Goal: Information Seeking & Learning: Find specific fact

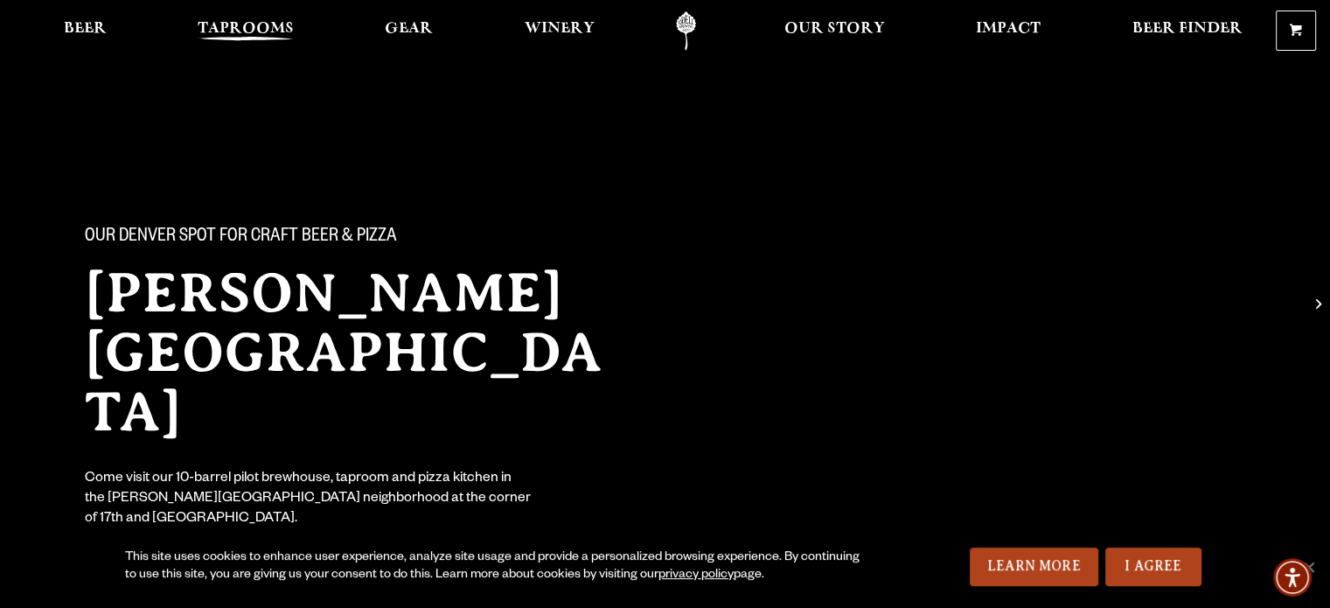
click at [244, 30] on span "Taprooms" at bounding box center [246, 29] width 96 height 14
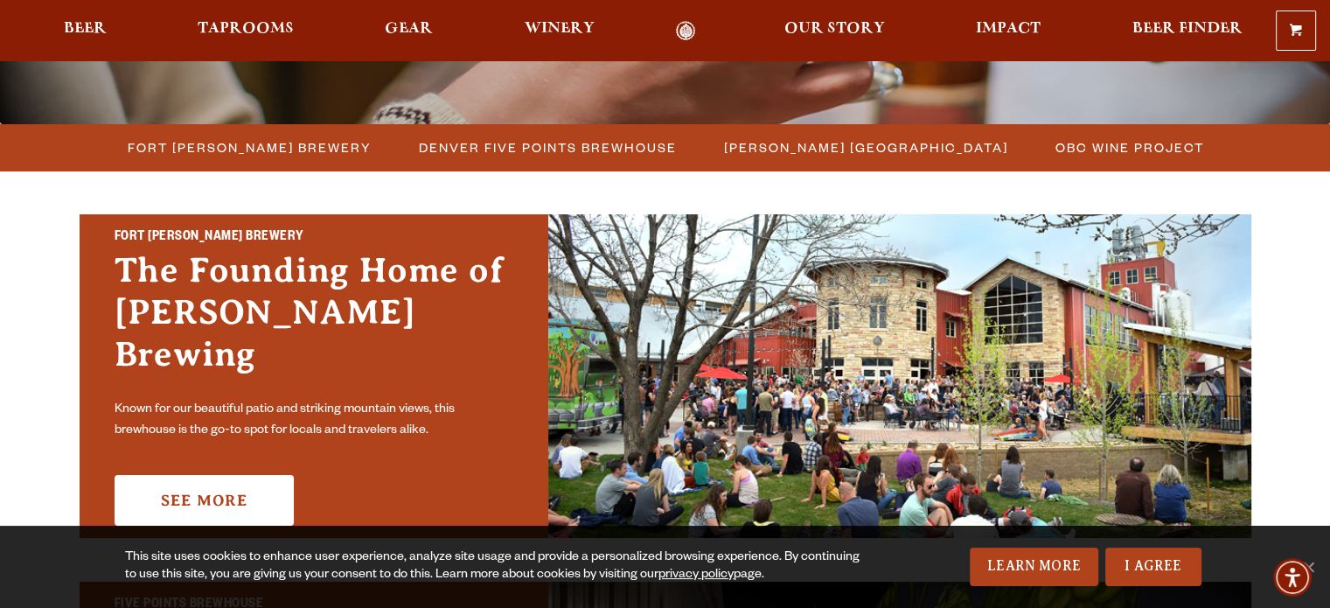
scroll to position [392, 0]
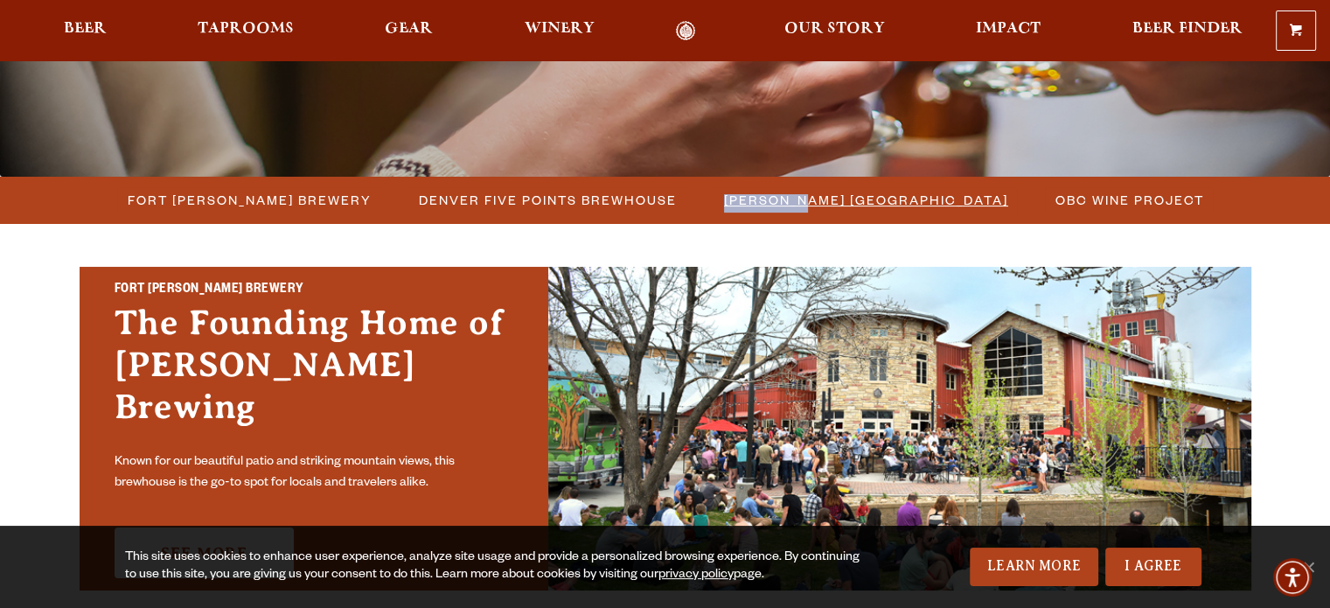
drag, startPoint x: 794, startPoint y: 183, endPoint x: 781, endPoint y: 200, distance: 21.9
click at [781, 200] on li "[PERSON_NAME] [GEOGRAPHIC_DATA]" at bounding box center [865, 200] width 331 height 32
click at [781, 200] on span "[PERSON_NAME] [GEOGRAPHIC_DATA]" at bounding box center [866, 199] width 284 height 25
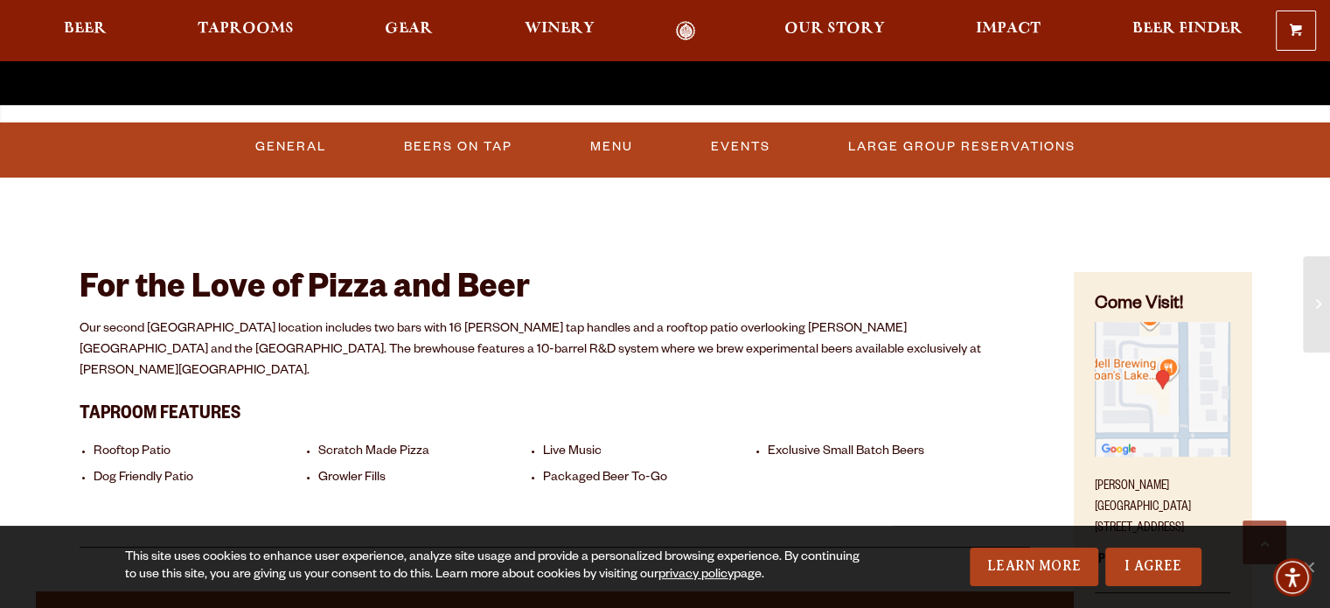
scroll to position [644, 0]
click at [462, 139] on link "Beers On Tap" at bounding box center [458, 147] width 122 height 40
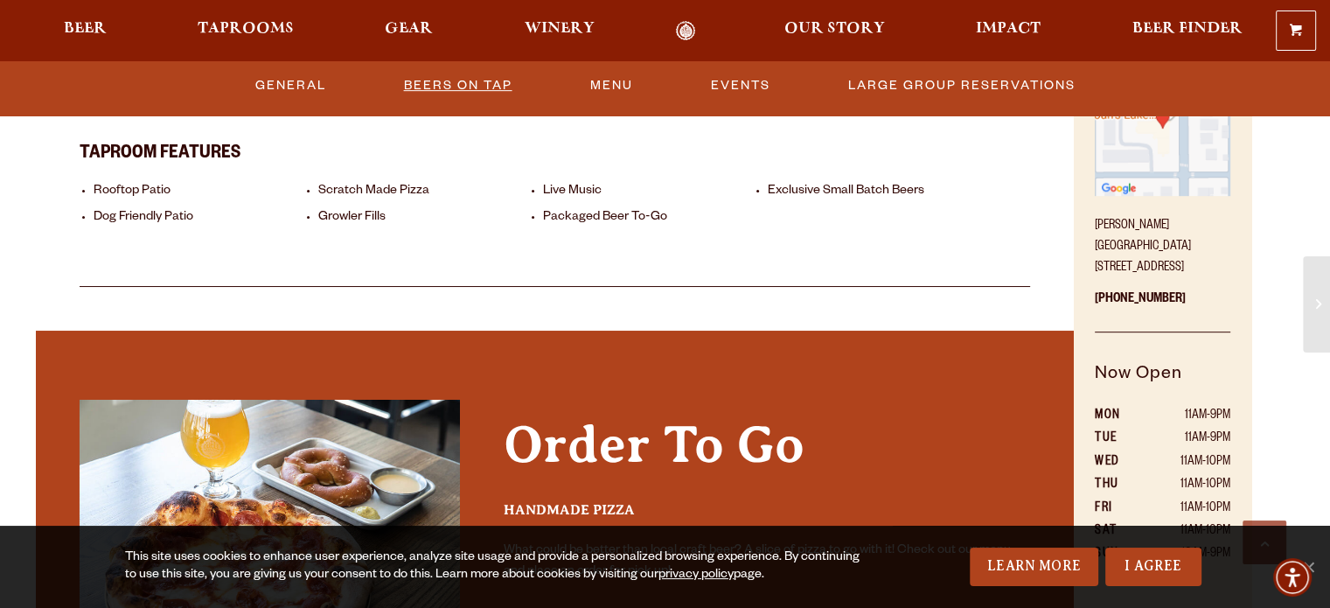
scroll to position [286, 0]
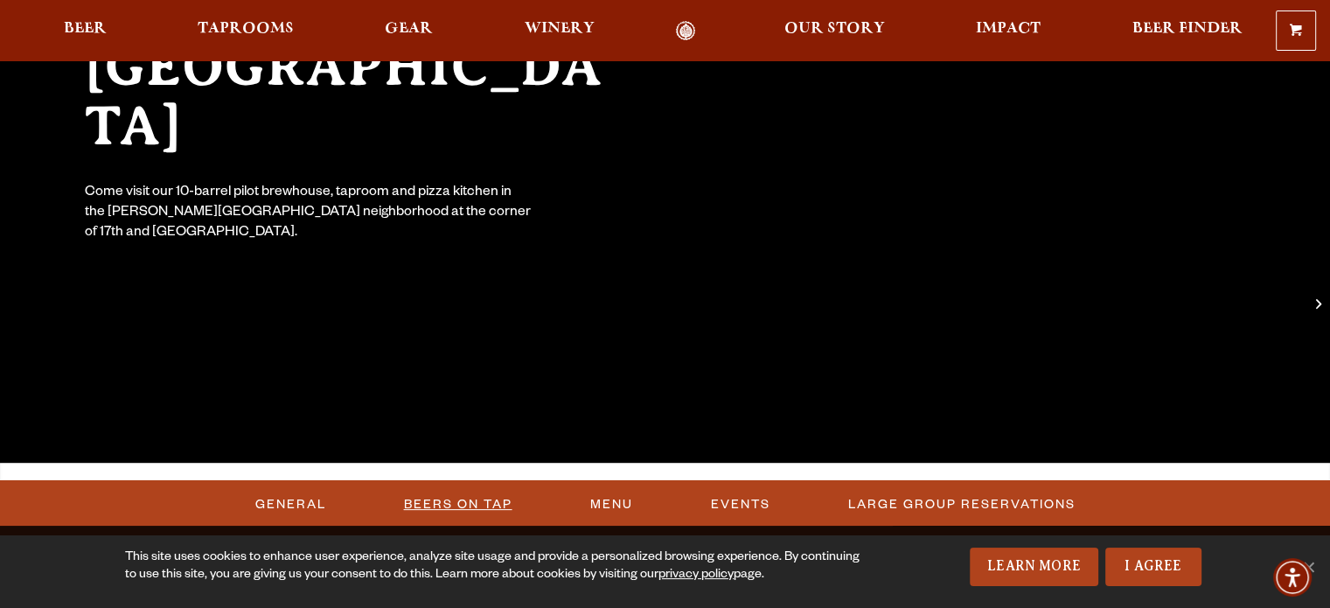
click at [464, 493] on link "Beers On Tap" at bounding box center [458, 505] width 122 height 40
click at [464, 493] on link "Beers On Tap" at bounding box center [464, 505] width 154 height 40
click at [1155, 561] on link "I Agree" at bounding box center [1153, 566] width 96 height 38
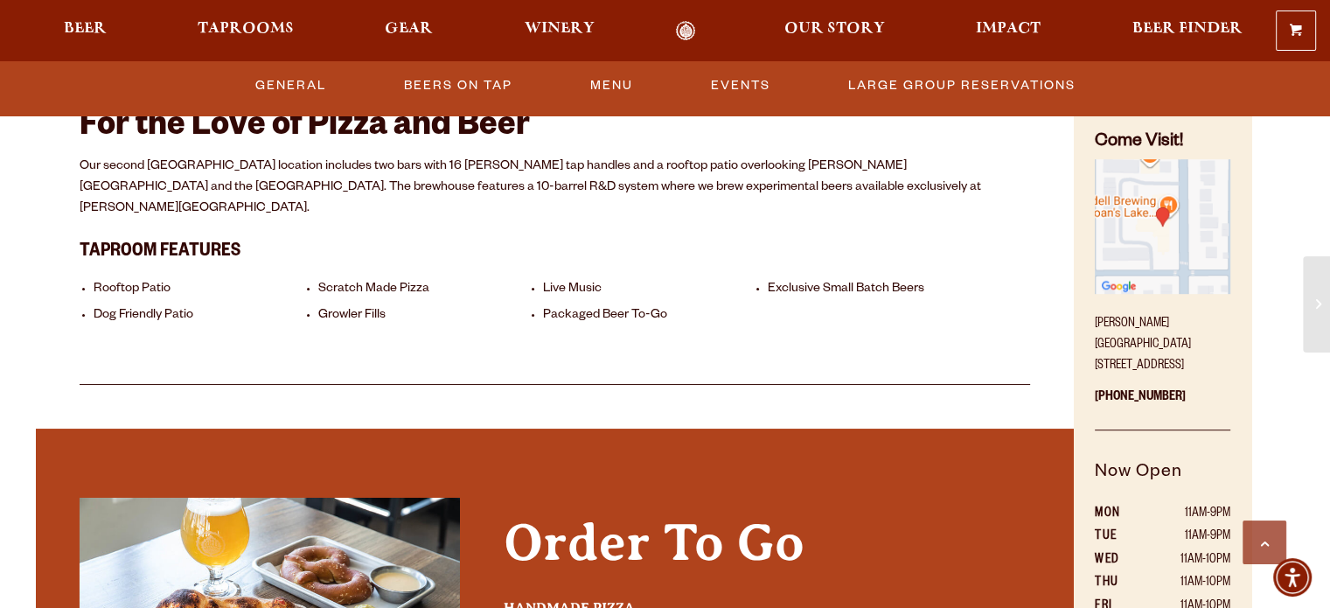
scroll to position [729, 0]
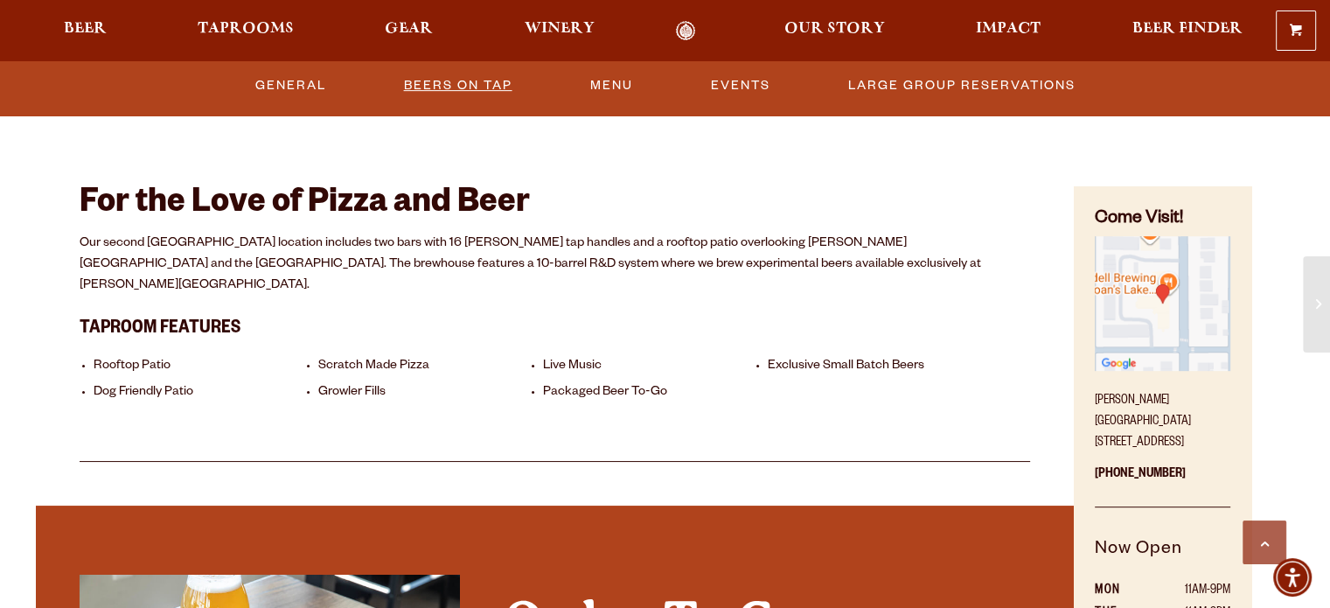
click at [460, 79] on link "Beers On Tap" at bounding box center [458, 86] width 122 height 40
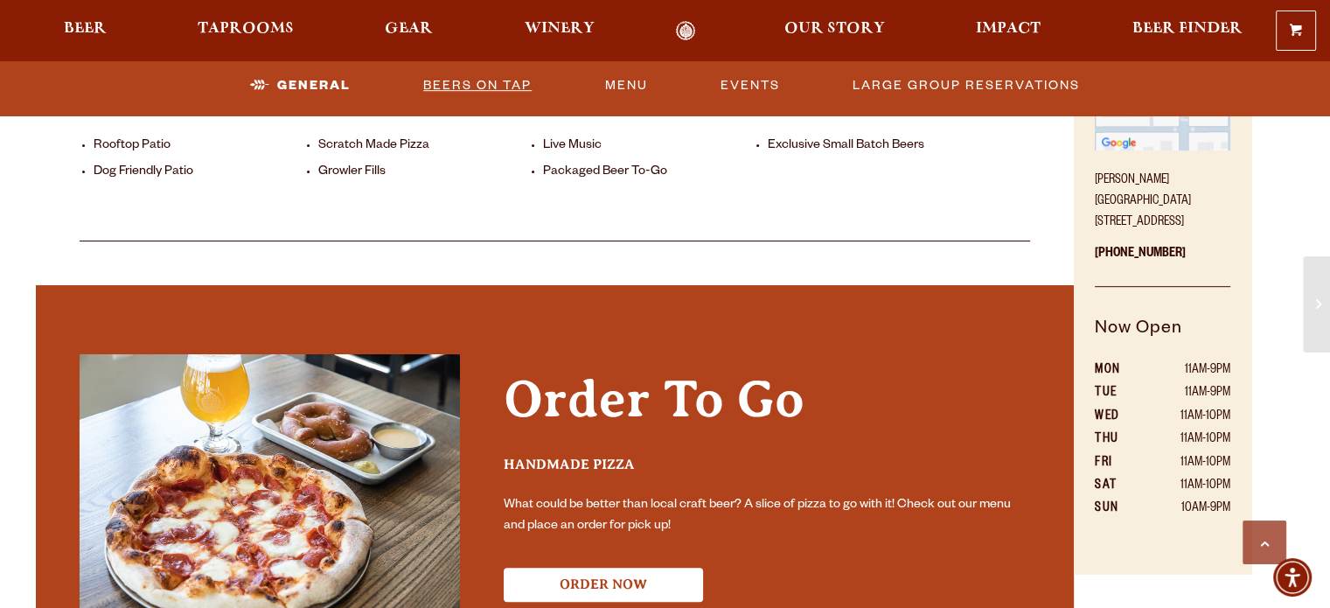
scroll to position [818, 0]
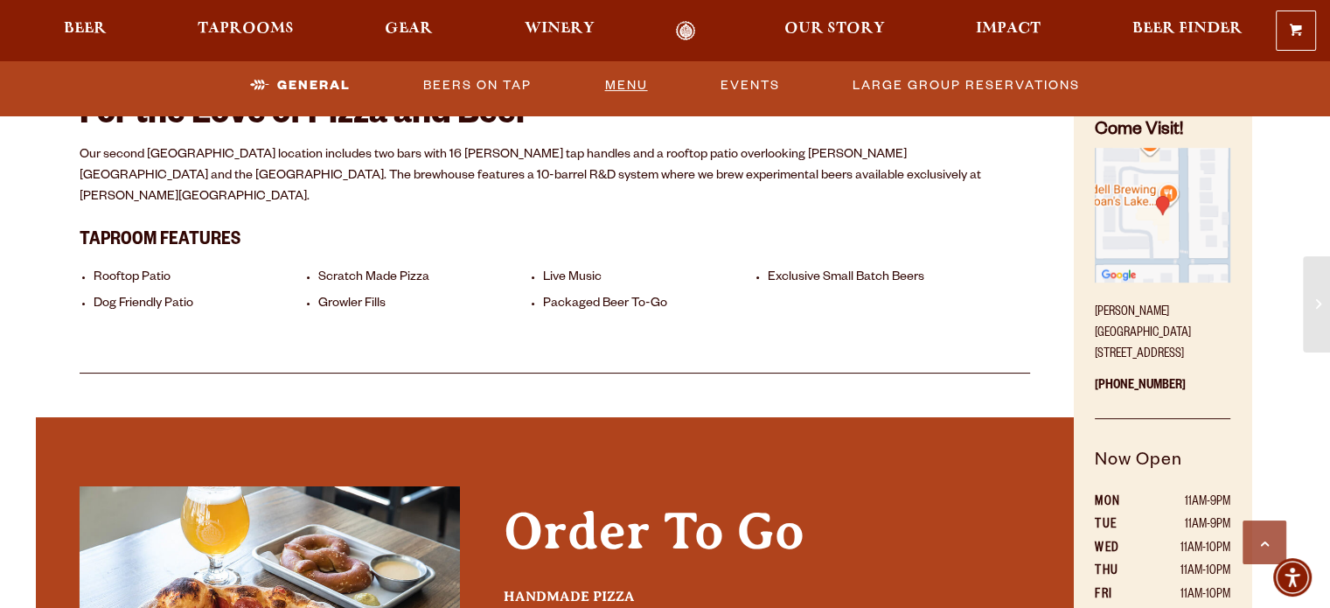
click at [645, 84] on link "Menu" at bounding box center [625, 86] width 57 height 40
